Goal: Transaction & Acquisition: Subscribe to service/newsletter

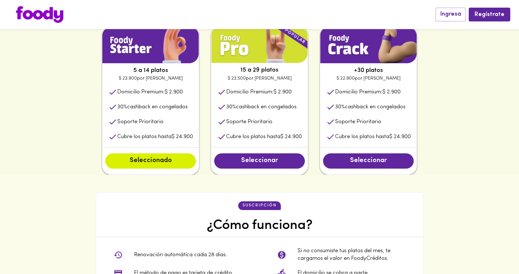
scroll to position [380, 0]
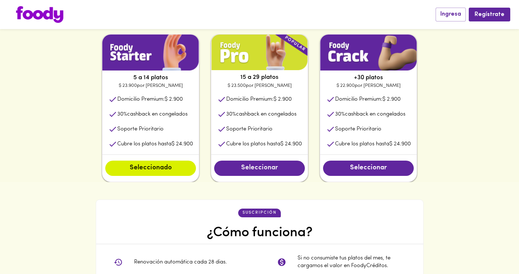
click at [266, 167] on span "Seleccionar" at bounding box center [259, 168] width 76 height 8
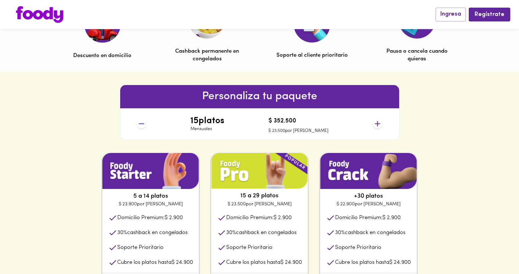
scroll to position [260, 0]
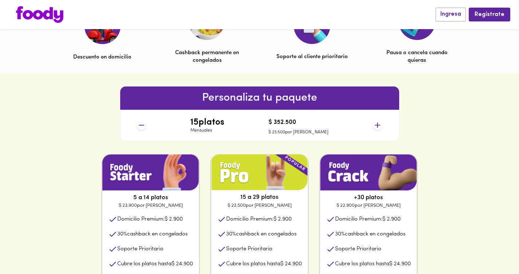
click at [137, 164] on img at bounding box center [150, 173] width 96 height 36
drag, startPoint x: 141, startPoint y: 176, endPoint x: 144, endPoint y: 173, distance: 4.9
click at [140, 176] on img at bounding box center [150, 173] width 96 height 36
click at [365, 176] on img at bounding box center [368, 173] width 96 height 36
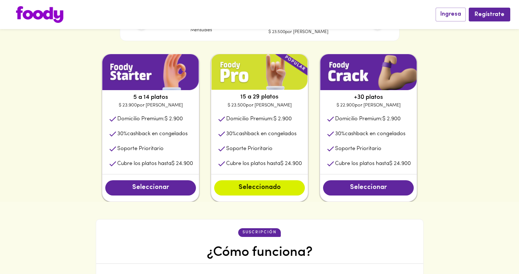
scroll to position [360, 0]
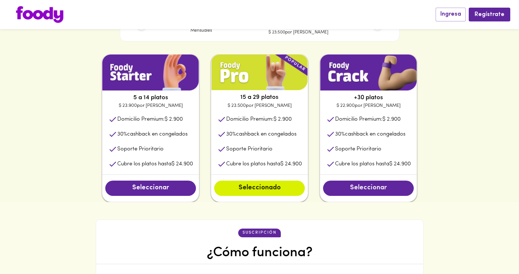
drag, startPoint x: 373, startPoint y: 181, endPoint x: 371, endPoint y: 187, distance: 6.2
click at [373, 181] on div "Seleccionar" at bounding box center [368, 188] width 96 height 27
click at [371, 187] on span "Seleccionar" at bounding box center [368, 189] width 76 height 8
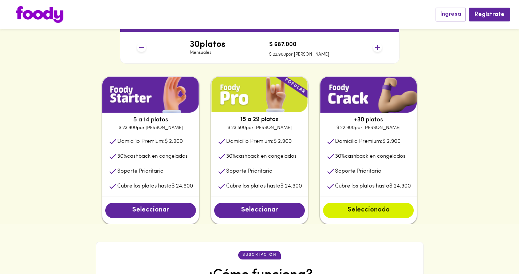
scroll to position [339, 0]
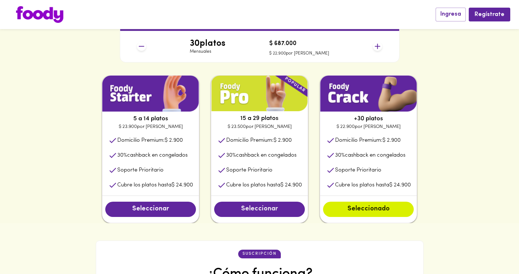
click at [272, 213] on span "Seleccionar" at bounding box center [259, 210] width 76 height 8
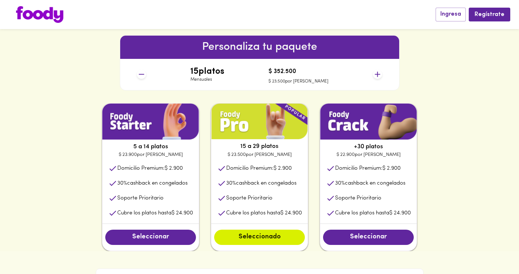
scroll to position [302, 0]
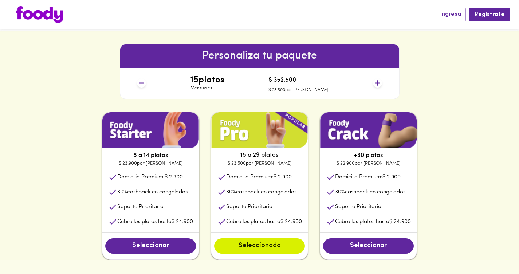
click at [379, 83] on icon at bounding box center [376, 82] width 5 height 5
click at [380, 84] on icon at bounding box center [377, 83] width 9 height 9
click at [374, 83] on icon at bounding box center [377, 83] width 9 height 9
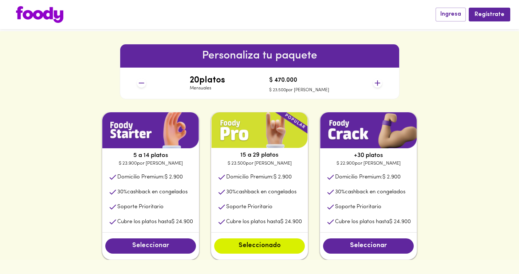
click at [145, 246] on span "Seleccionar" at bounding box center [150, 246] width 76 height 8
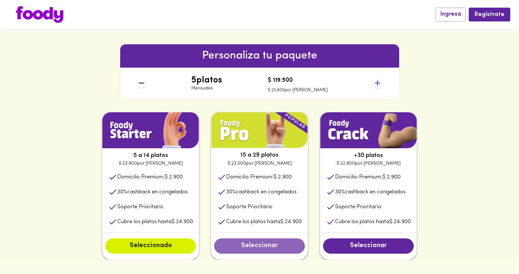
click at [236, 245] on span "Seleccionar" at bounding box center [259, 246] width 76 height 8
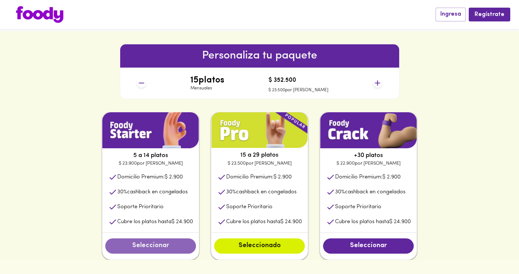
click at [155, 247] on span "Seleccionar" at bounding box center [150, 246] width 76 height 8
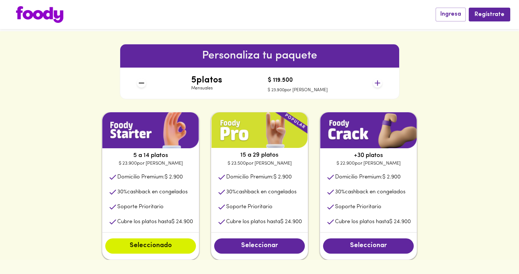
click at [376, 83] on icon at bounding box center [377, 83] width 9 height 9
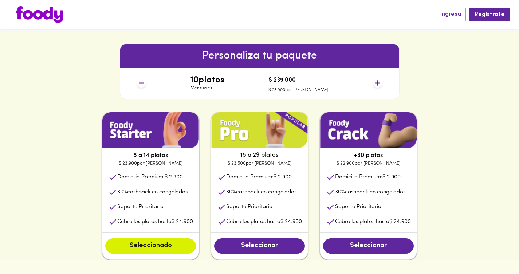
click at [376, 83] on icon at bounding box center [377, 83] width 9 height 9
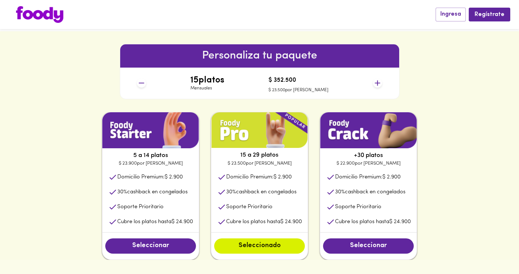
click at [376, 83] on icon at bounding box center [377, 83] width 9 height 9
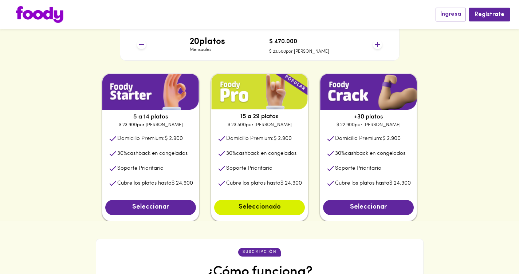
scroll to position [333, 0]
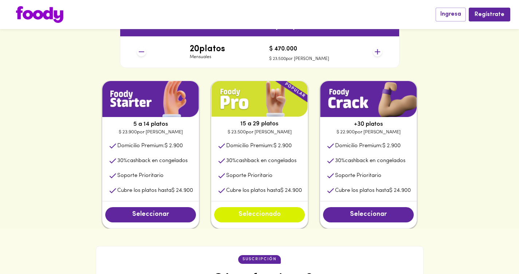
click at [266, 219] on span "Seleccionado" at bounding box center [259, 215] width 76 height 8
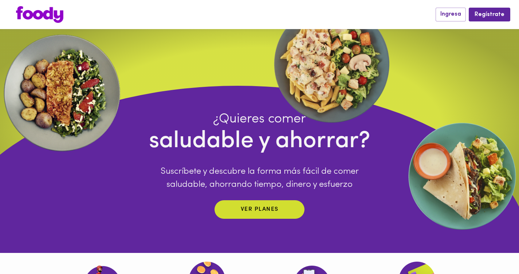
scroll to position [0, 0]
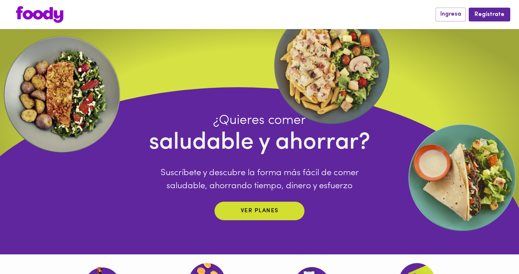
click at [33, 20] on img at bounding box center [39, 14] width 47 height 17
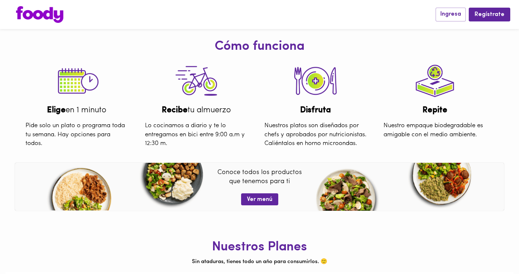
scroll to position [271, 0]
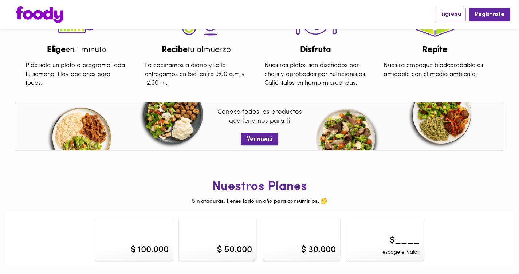
click at [257, 138] on span "Ver menú" at bounding box center [259, 139] width 25 height 7
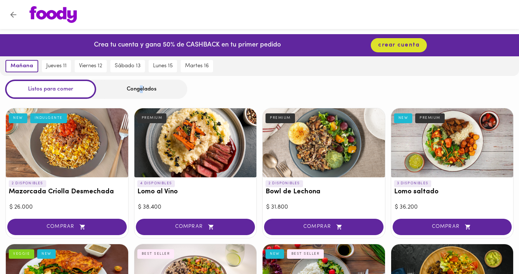
click at [142, 91] on div "Congelados" at bounding box center [141, 89] width 91 height 19
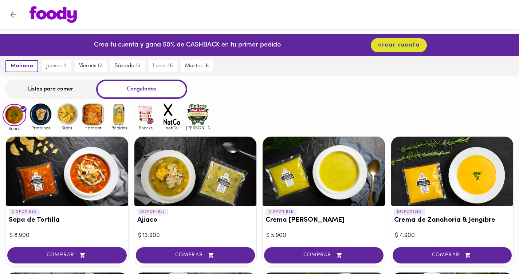
click at [81, 88] on div "Listos para comer" at bounding box center [50, 89] width 91 height 19
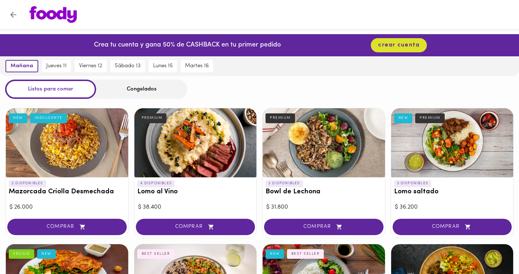
click at [133, 83] on div "Congelados" at bounding box center [141, 89] width 91 height 19
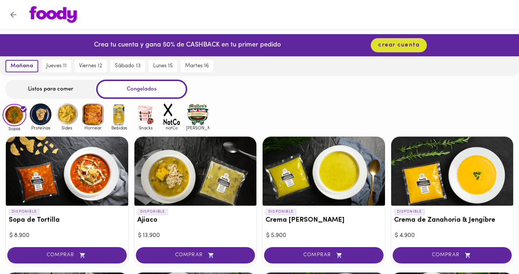
click at [42, 119] on img at bounding box center [41, 115] width 24 height 24
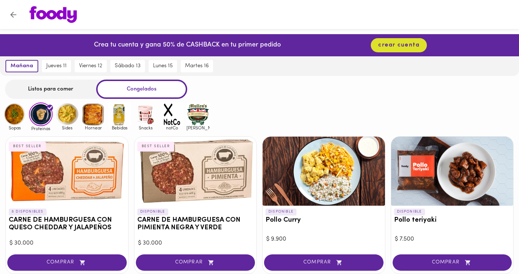
click at [72, 119] on img at bounding box center [67, 115] width 24 height 24
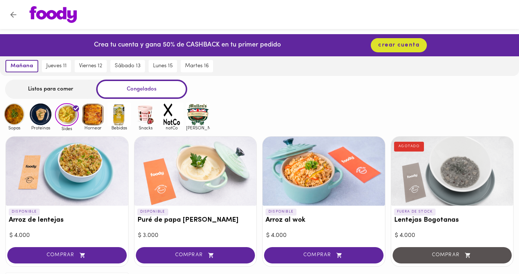
click at [86, 118] on img at bounding box center [93, 115] width 24 height 24
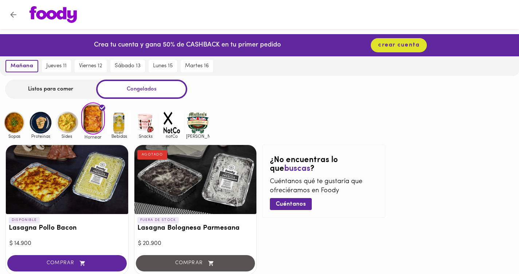
click at [120, 126] on img at bounding box center [119, 123] width 24 height 24
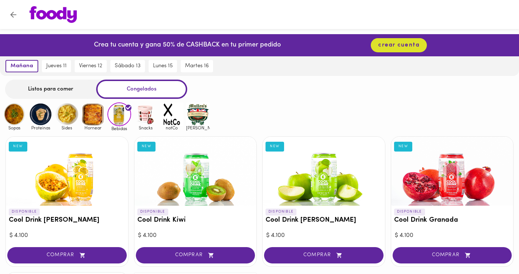
click at [95, 115] on img at bounding box center [93, 115] width 24 height 24
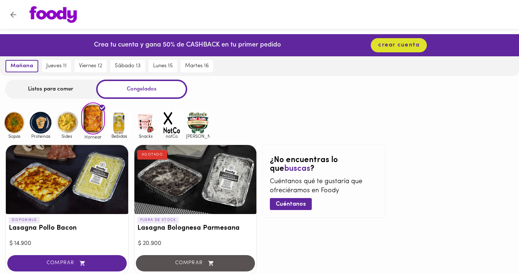
click at [64, 124] on img at bounding box center [67, 123] width 24 height 24
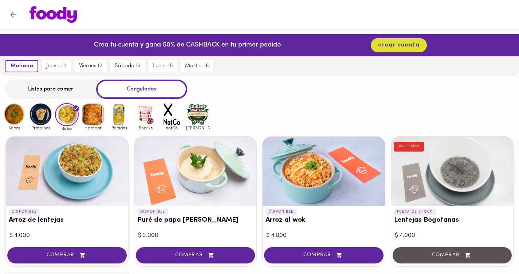
click at [95, 116] on img at bounding box center [93, 115] width 24 height 24
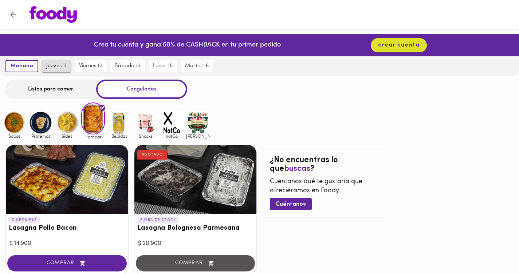
click at [63, 65] on span "jueves 11" at bounding box center [56, 66] width 20 height 7
click at [94, 64] on span "viernes 12" at bounding box center [90, 66] width 23 height 7
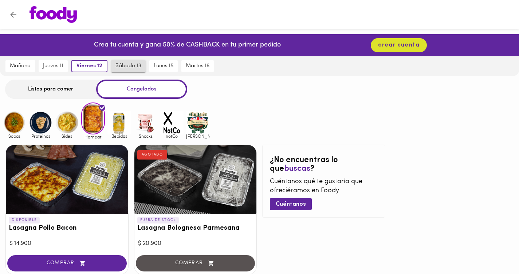
click at [122, 64] on span "sábado 13" at bounding box center [128, 66] width 26 height 7
click at [66, 126] on img at bounding box center [67, 123] width 24 height 24
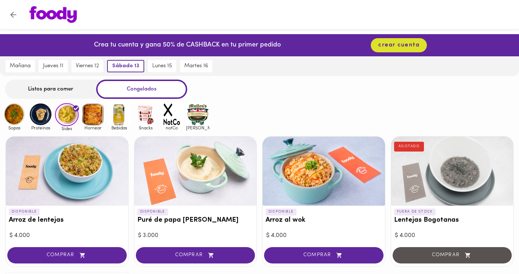
click at [43, 114] on img at bounding box center [41, 115] width 24 height 24
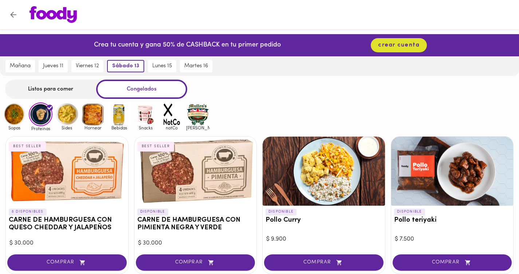
click at [21, 114] on img at bounding box center [15, 115] width 24 height 24
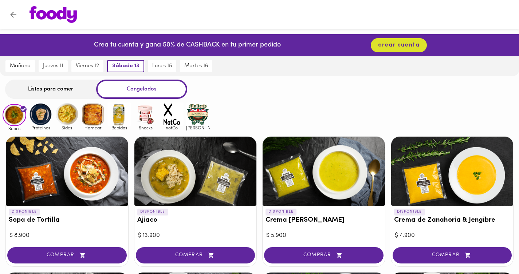
click at [47, 87] on div "Listos para comer" at bounding box center [50, 89] width 91 height 19
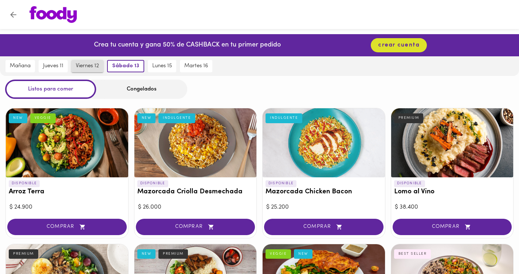
click at [85, 66] on span "viernes 12" at bounding box center [87, 66] width 23 height 7
